Goal: Task Accomplishment & Management: Manage account settings

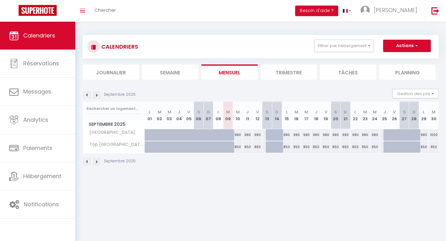
click at [88, 163] on img at bounding box center [87, 161] width 7 height 7
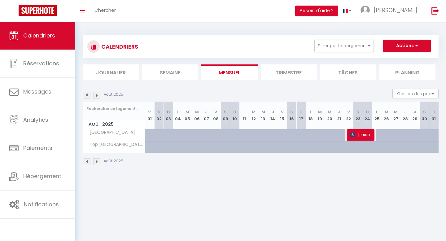
click at [97, 163] on img at bounding box center [96, 161] width 7 height 7
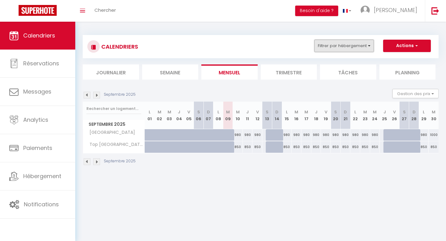
click at [334, 50] on button "Filtrer par hébergement" at bounding box center [343, 46] width 59 height 12
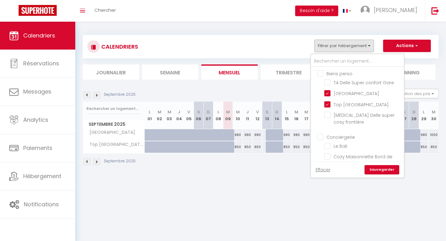
click at [319, 74] on input "Biens perso" at bounding box center [363, 73] width 93 height 6
checkbox input "true"
checkbox input "false"
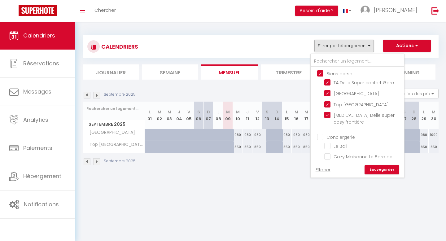
checkbox input "false"
click at [374, 173] on link "Sauvegarder" at bounding box center [382, 169] width 35 height 9
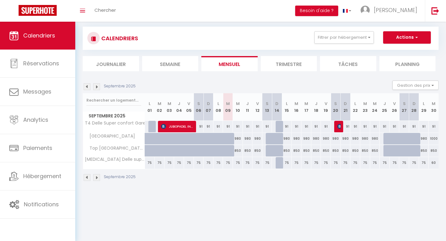
scroll to position [10, 0]
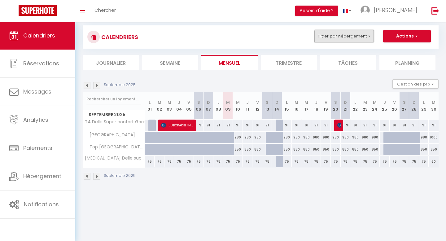
click at [331, 39] on button "Filtrer par hébergement" at bounding box center [343, 36] width 59 height 12
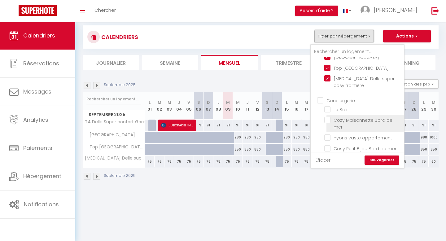
scroll to position [28, 0]
click at [320, 96] on input "Conciergerie" at bounding box center [363, 99] width 93 height 6
checkbox input "true"
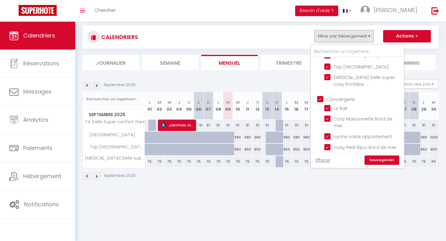
checkbox input "true"
checkbox input "false"
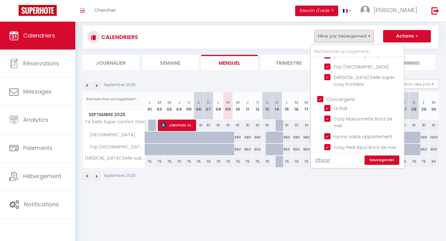
scroll to position [55, 0]
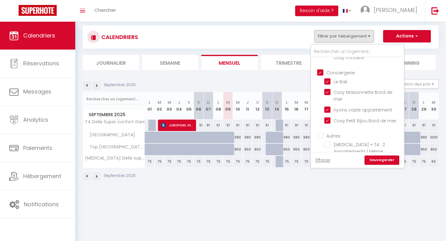
click at [321, 132] on input "Autres" at bounding box center [363, 135] width 93 height 6
checkbox input "true"
click at [370, 160] on link "Sauvegarder" at bounding box center [382, 160] width 35 height 9
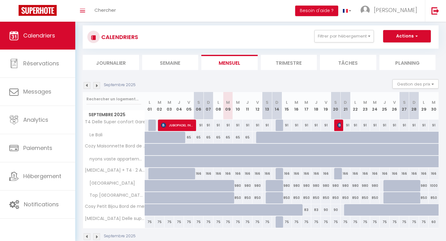
scroll to position [22, 0]
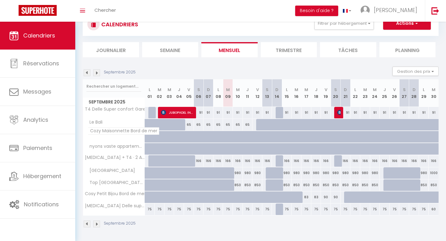
click at [117, 133] on span "Cozy Maisonnette Bord de mer" at bounding box center [124, 130] width 72 height 7
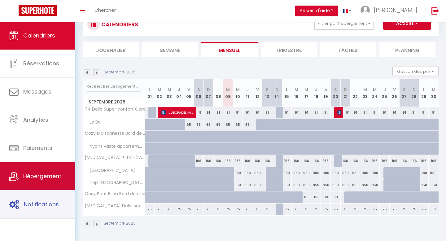
click at [39, 185] on link "Hébergement" at bounding box center [37, 176] width 75 height 28
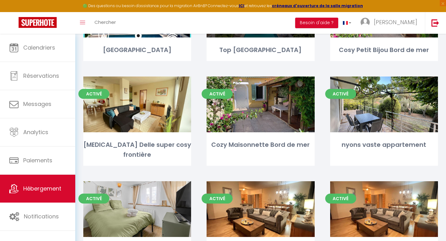
scroll to position [103, 0]
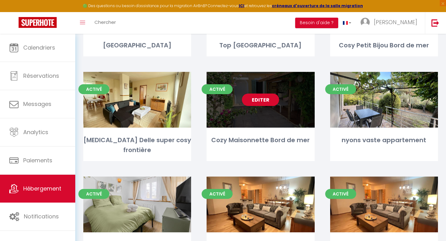
click at [275, 122] on div "Editer" at bounding box center [261, 100] width 108 height 56
click at [274, 124] on div "Editer" at bounding box center [261, 100] width 108 height 56
click at [266, 105] on link "Editer" at bounding box center [260, 100] width 37 height 12
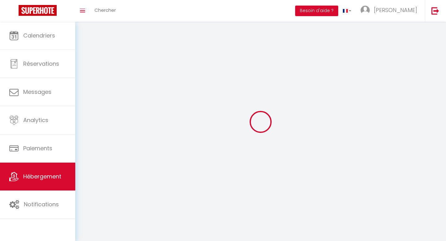
select select "1"
select select
select select "28"
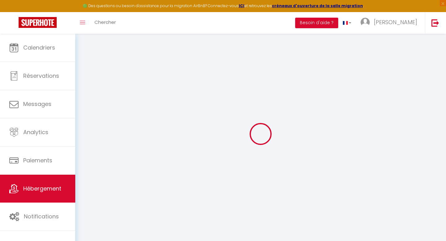
select select
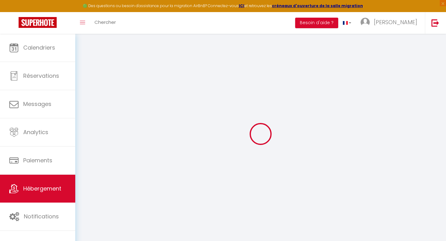
select select
checkbox input "false"
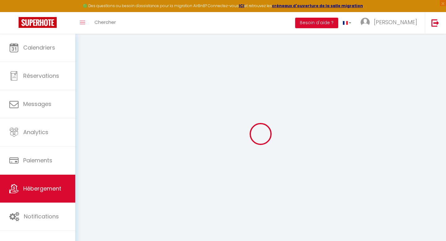
select select
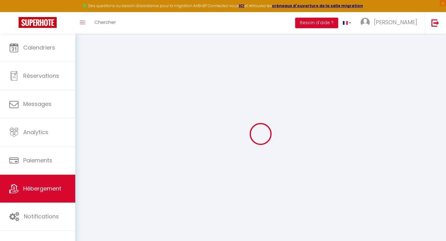
select select
checkbox input "false"
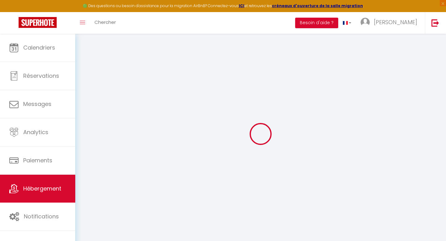
checkbox input "false"
select select
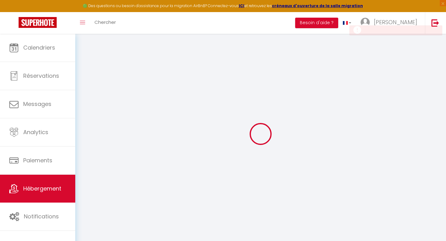
select select
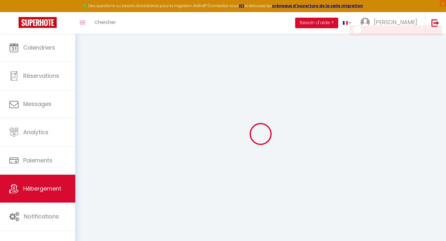
checkbox input "false"
select select
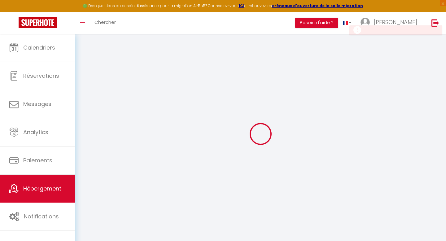
select select
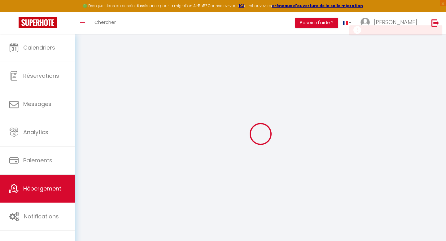
select select
checkbox input "false"
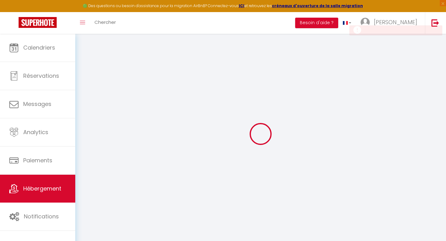
checkbox input "false"
select select
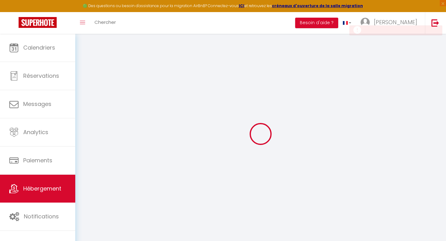
select select
checkbox input "false"
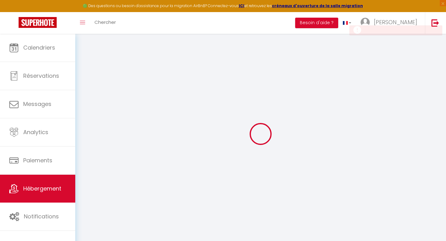
checkbox input "false"
select select
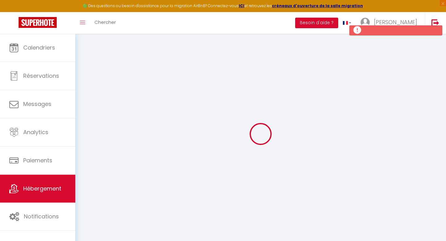
type input "Cozy Maisonnette Bord de mer"
type input "[PERSON_NAME]. [PERSON_NAME] [PERSON_NAME]"
select select "5"
select select "2"
type input "90"
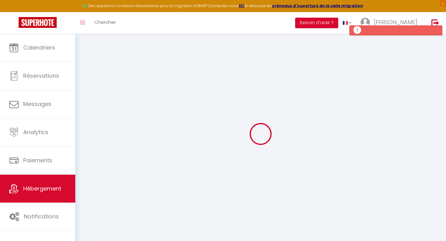
type input "45"
select select
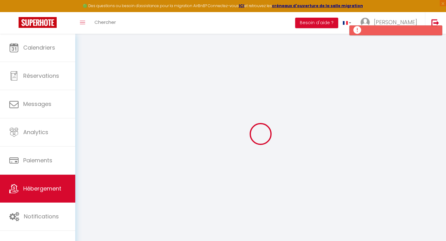
select select
type input "20 boulvard val claret"
type input "06600"
type input "Antibes"
type input "[EMAIL_ADDRESS][DOMAIN_NAME]"
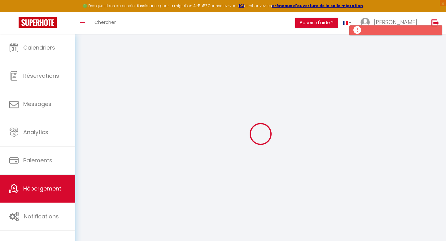
select select
checkbox input "false"
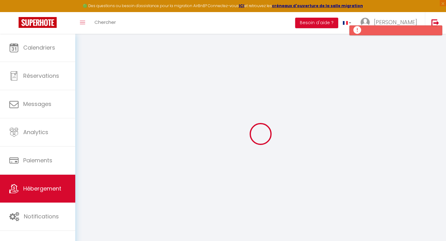
type input "0"
select select
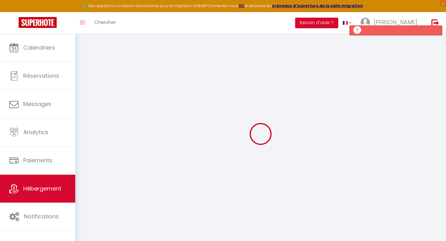
select select
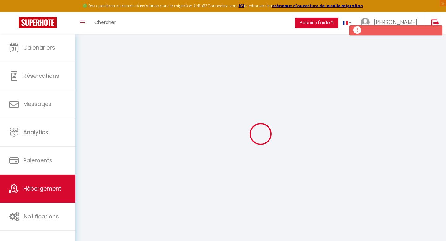
checkbox input "false"
select select
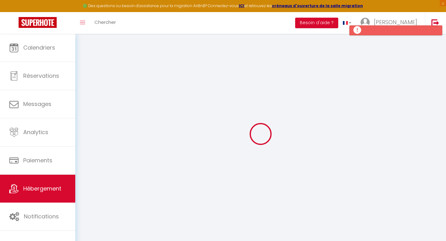
select select
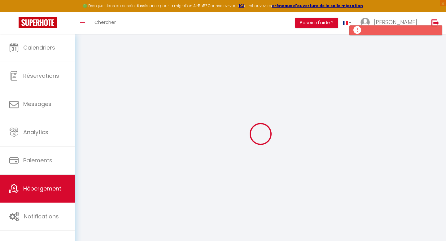
checkbox input "false"
select select
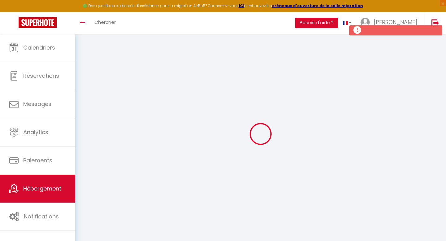
checkbox input "false"
select select
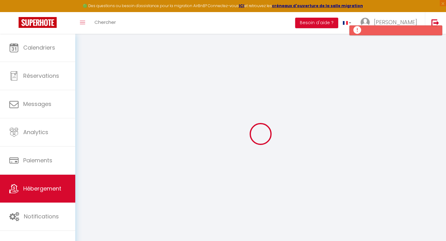
select select
checkbox input "false"
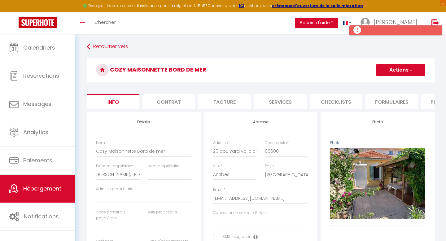
click at [386, 70] on button "Actions" at bounding box center [400, 70] width 49 height 12
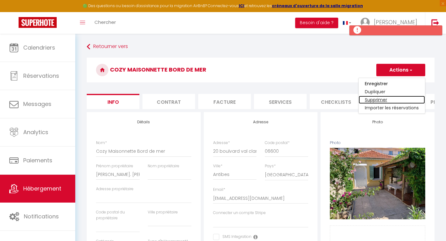
click at [369, 98] on link "Supprimer" at bounding box center [392, 100] width 66 height 8
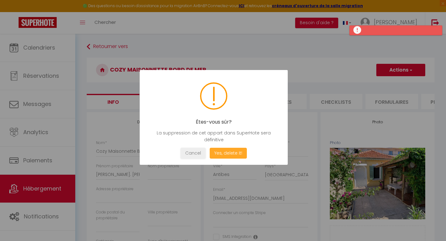
click at [233, 153] on button "Yes, delete it!" at bounding box center [228, 153] width 37 height 11
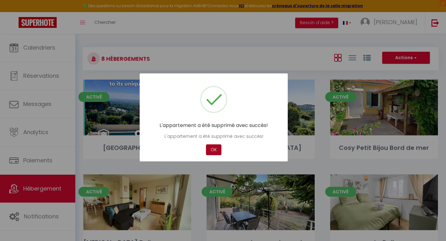
click at [211, 152] on button "OK" at bounding box center [213, 149] width 15 height 11
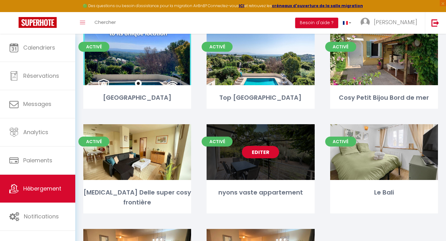
scroll to position [56, 0]
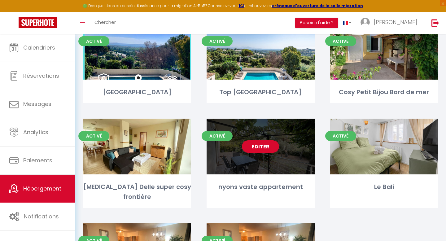
click at [253, 146] on link "Editer" at bounding box center [260, 146] width 37 height 12
click at [253, 149] on link "Editer" at bounding box center [260, 146] width 37 height 12
select select "3"
select select "2"
select select "1"
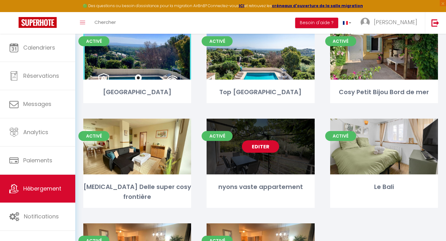
select select "1"
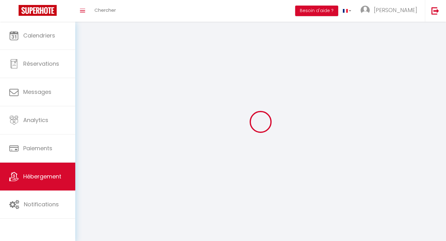
select select
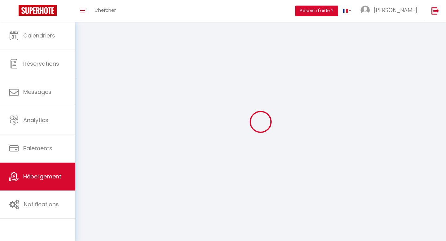
checkbox input "false"
select select
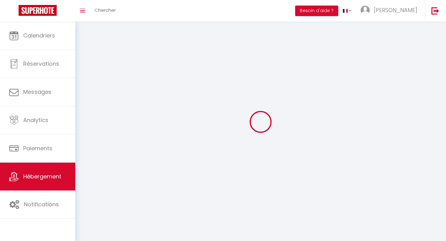
select select
select select "28"
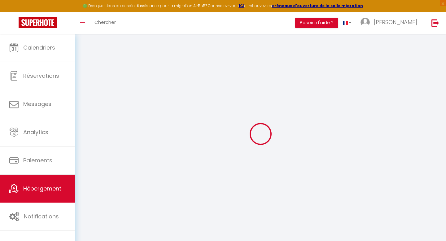
select select
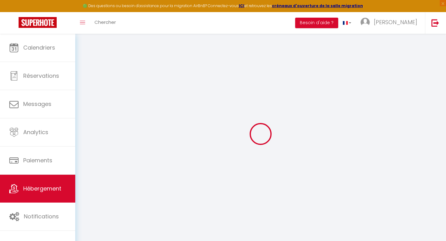
select select
checkbox input "false"
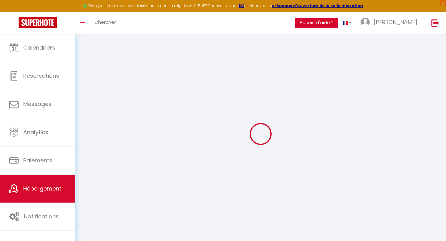
select select
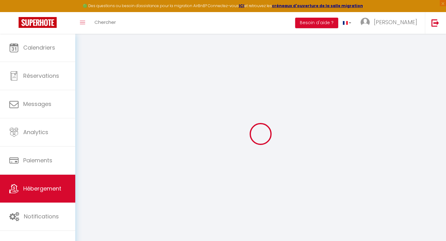
select select
checkbox input "false"
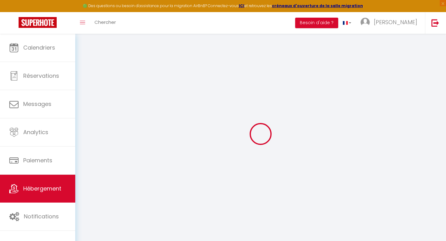
checkbox input "false"
select select
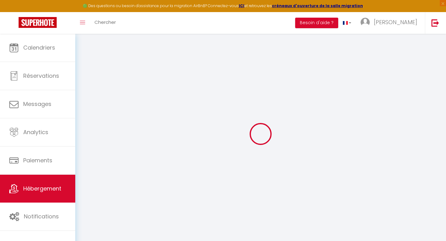
select select
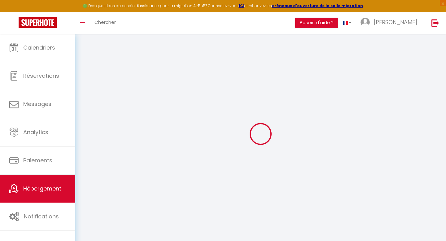
checkbox input "false"
select select
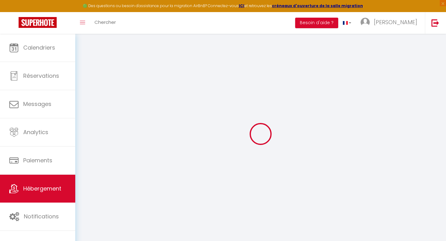
select select
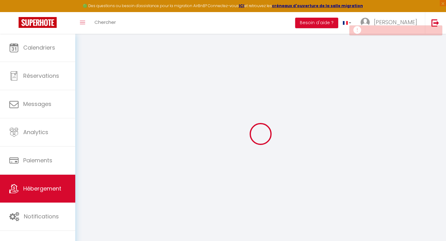
select select
checkbox input "false"
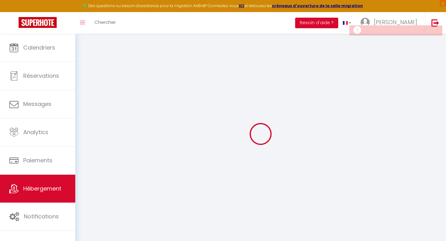
checkbox input "false"
select select
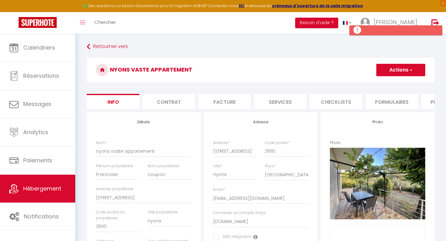
click at [401, 68] on button "Actions" at bounding box center [400, 70] width 49 height 12
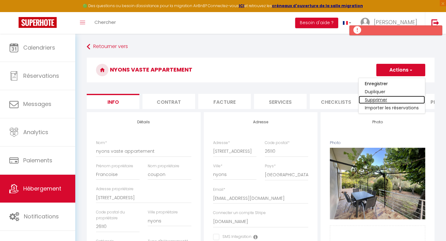
click at [372, 100] on link "Supprimer" at bounding box center [392, 100] width 66 height 8
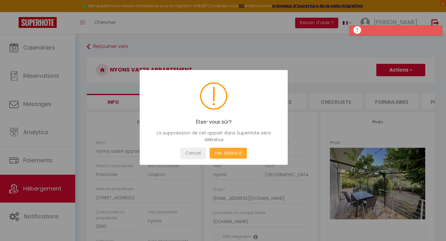
click at [232, 153] on button "Yes, delete it!" at bounding box center [228, 153] width 37 height 11
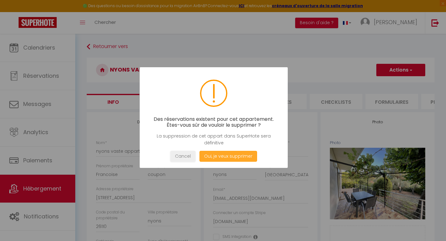
click at [229, 154] on button "Oui, je veux supprimer" at bounding box center [229, 156] width 58 height 11
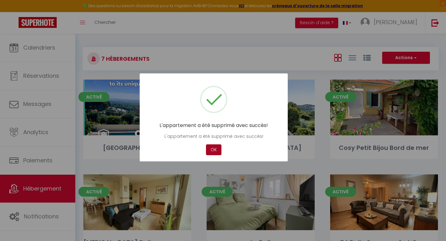
click at [214, 149] on button "OK" at bounding box center [213, 149] width 15 height 11
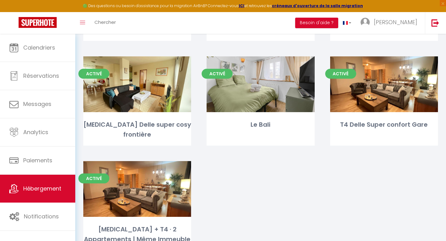
scroll to position [140, 0]
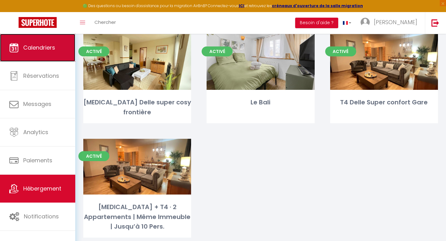
click at [22, 54] on link "Calendriers" at bounding box center [37, 48] width 75 height 28
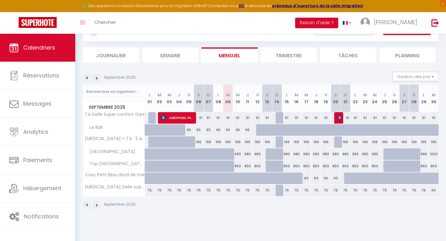
scroll to position [34, 0]
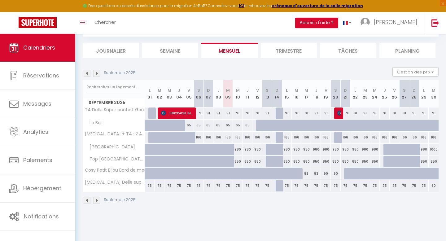
click at [286, 149] on div "980" at bounding box center [287, 149] width 10 height 11
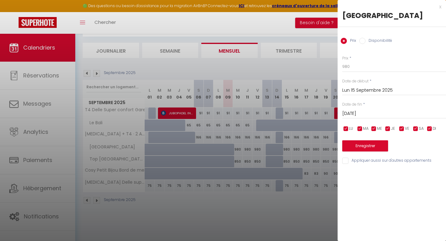
click at [362, 41] on input "Disponibilité" at bounding box center [362, 41] width 6 height 6
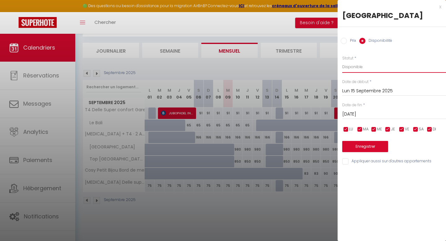
click at [350, 67] on select "Disponible Indisponible" at bounding box center [394, 67] width 104 height 12
click at [342, 61] on select "Disponible Indisponible" at bounding box center [394, 67] width 104 height 12
click at [349, 145] on button "Enregistrer" at bounding box center [365, 146] width 46 height 11
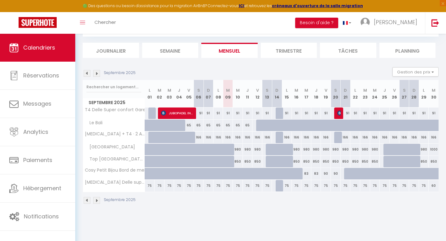
click at [99, 77] on div "Septembre 2025 Gestion des prix Nb Nuits minimum Règles Disponibilité" at bounding box center [261, 73] width 356 height 13
click at [98, 74] on img at bounding box center [96, 73] width 7 height 7
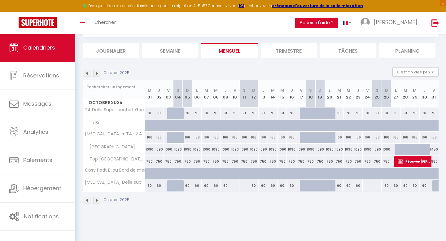
click at [97, 75] on img at bounding box center [96, 73] width 7 height 7
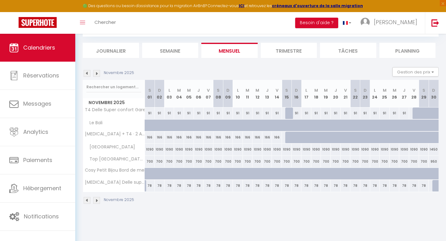
click at [97, 75] on img at bounding box center [96, 73] width 7 height 7
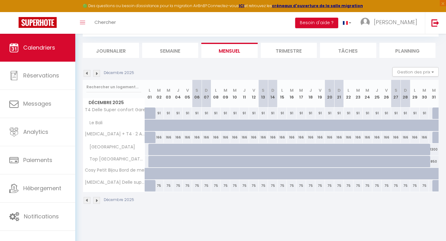
click at [97, 75] on img at bounding box center [96, 73] width 7 height 7
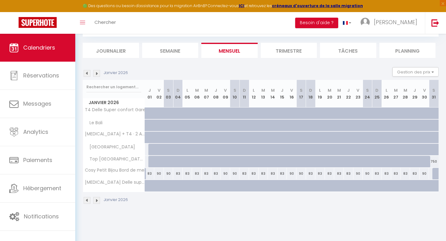
click at [97, 75] on img at bounding box center [96, 73] width 7 height 7
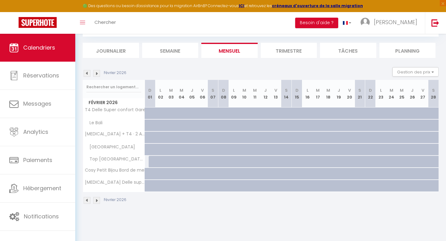
click at [90, 74] on img at bounding box center [87, 73] width 7 height 7
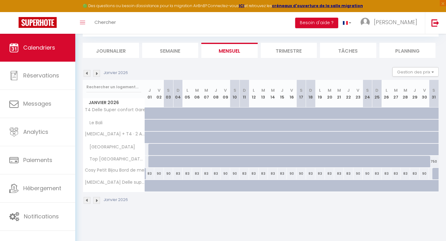
click at [90, 74] on img at bounding box center [87, 73] width 7 height 7
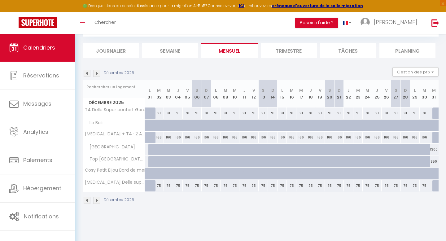
click at [90, 74] on img at bounding box center [87, 73] width 7 height 7
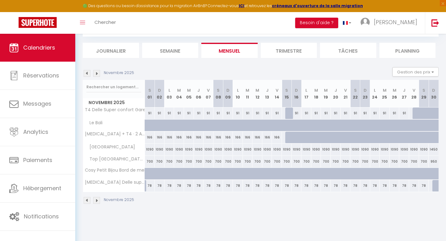
click at [92, 74] on div "Novembre 2025" at bounding box center [109, 73] width 53 height 7
click at [88, 74] on img at bounding box center [87, 73] width 7 height 7
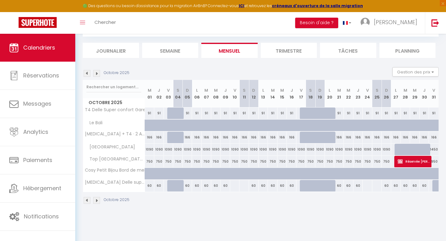
click at [89, 74] on img at bounding box center [87, 73] width 7 height 7
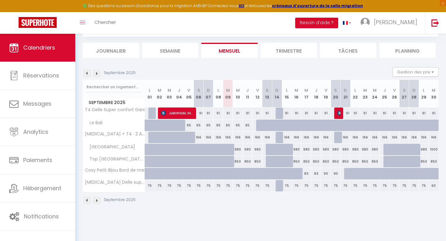
click at [110, 147] on span "[GEOGRAPHIC_DATA]" at bounding box center [110, 147] width 53 height 7
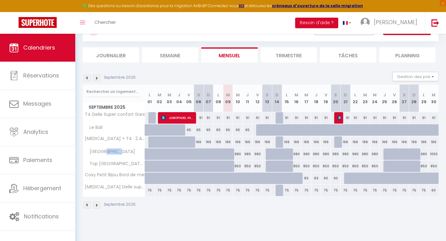
scroll to position [29, 0]
click at [96, 150] on span "[GEOGRAPHIC_DATA]" at bounding box center [110, 152] width 53 height 7
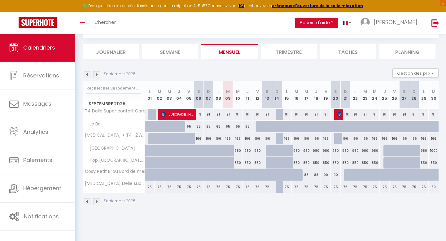
scroll to position [33, 0]
